Goal: Task Accomplishment & Management: Manage account settings

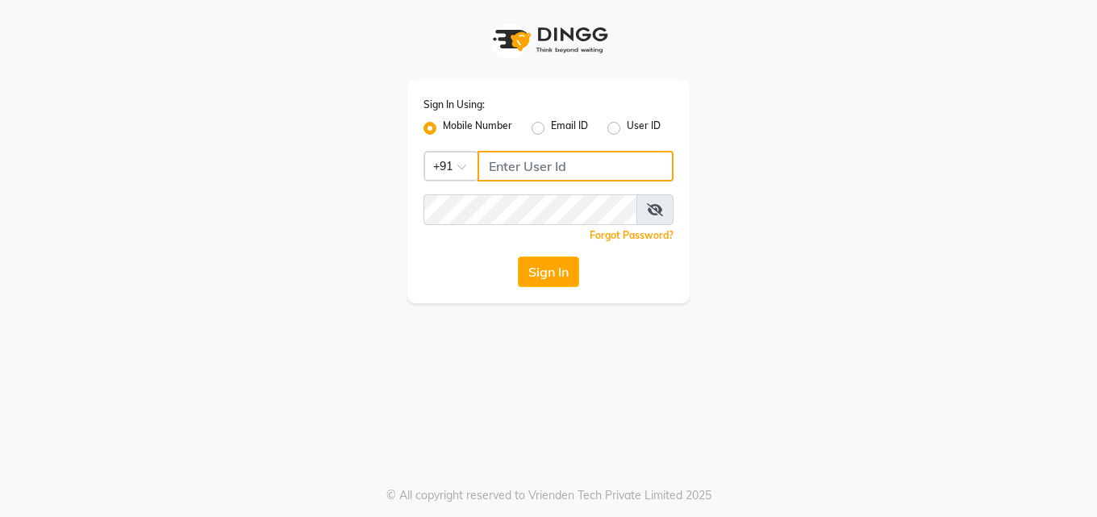
type input "9137516783"
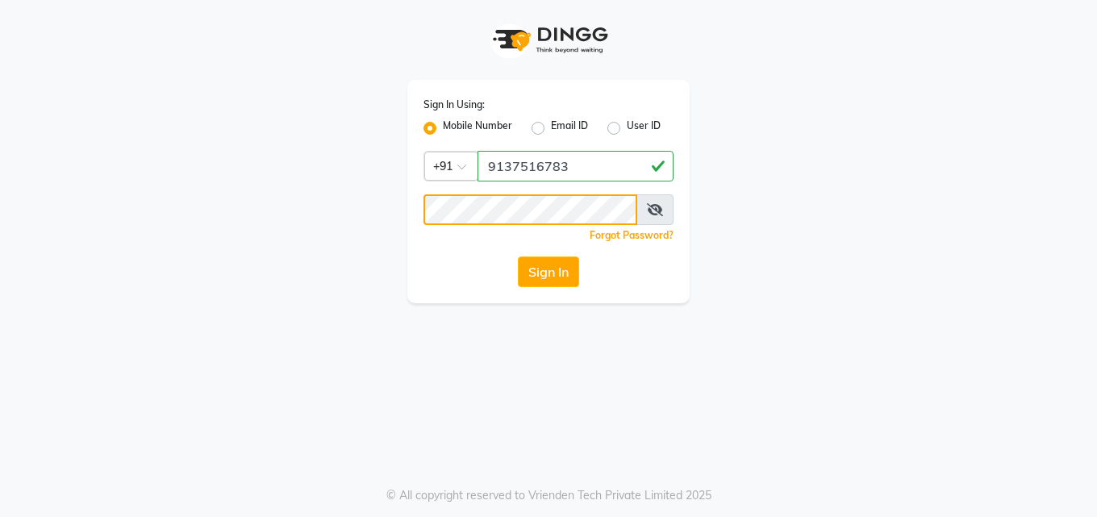
click at [518, 257] on button "Sign In" at bounding box center [548, 272] width 61 height 31
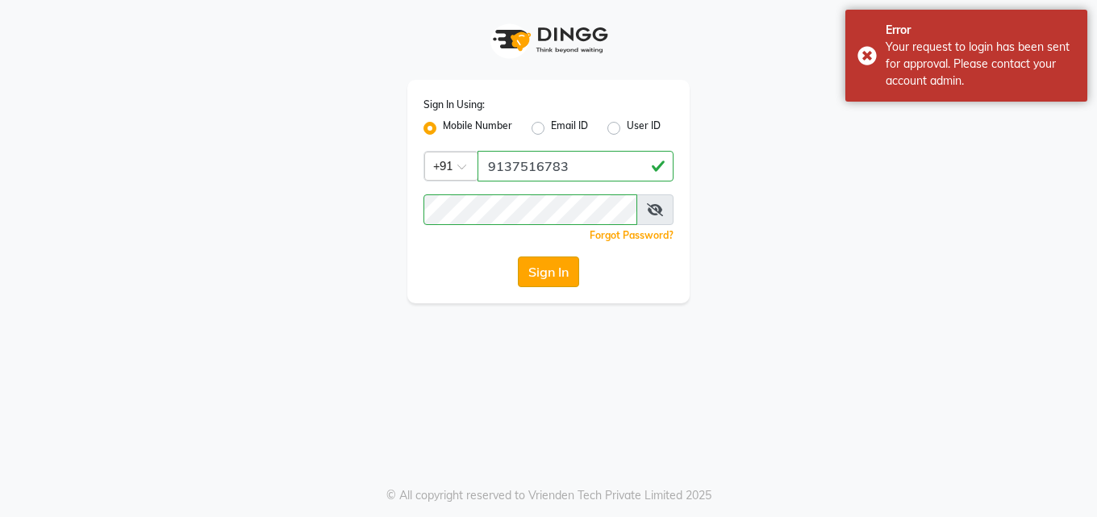
click at [527, 277] on button "Sign In" at bounding box center [548, 272] width 61 height 31
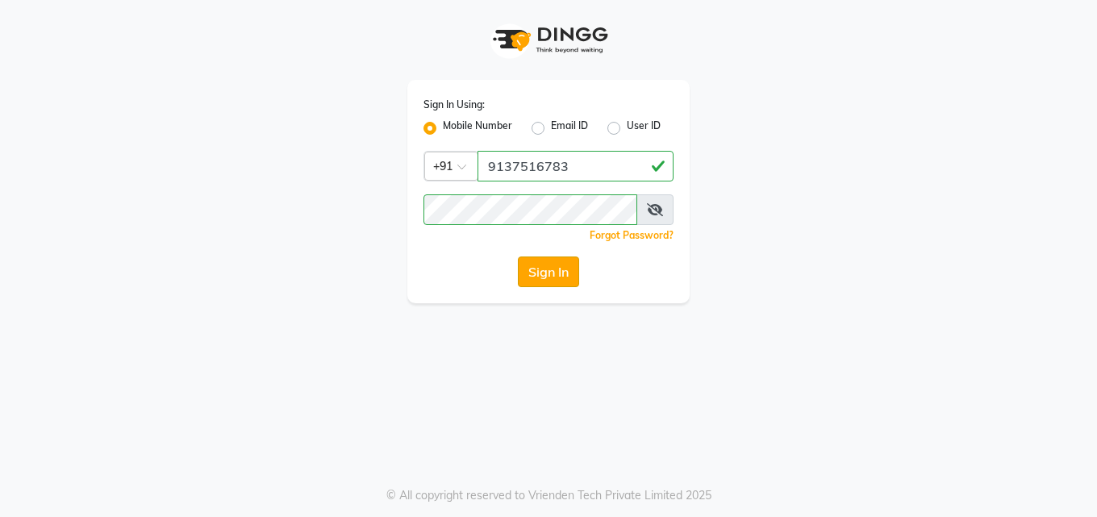
click at [527, 277] on button "Sign In" at bounding box center [548, 272] width 61 height 31
click at [534, 284] on button "Sign In" at bounding box center [548, 272] width 61 height 31
click at [545, 270] on button "Sign In" at bounding box center [548, 272] width 61 height 31
click at [545, 271] on button "Sign In" at bounding box center [548, 272] width 61 height 31
